Goal: Task Accomplishment & Management: Use online tool/utility

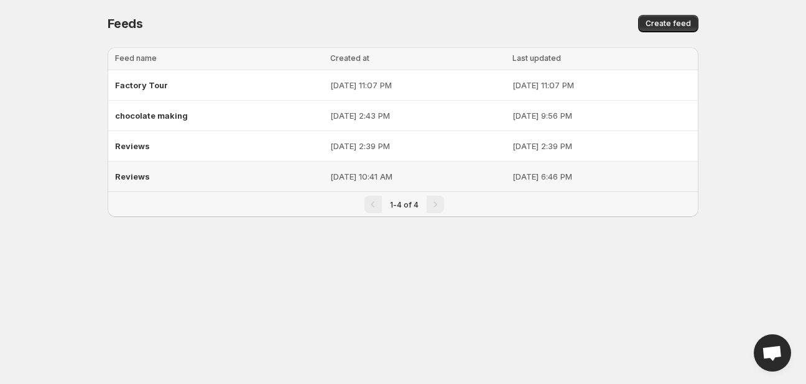
click at [141, 172] on span "Reviews" at bounding box center [132, 177] width 35 height 10
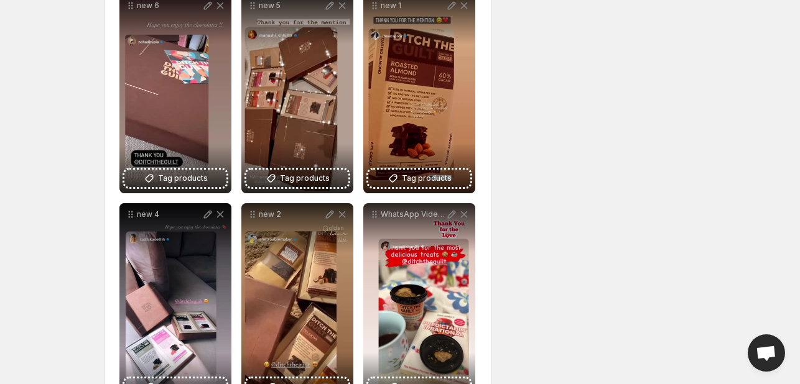
scroll to position [497, 0]
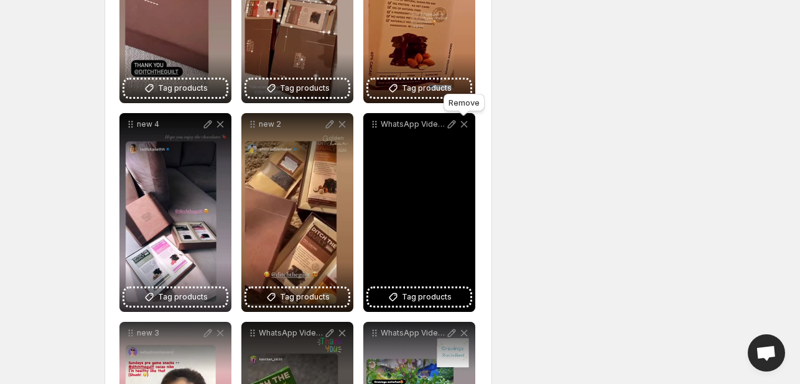
click at [466, 123] on icon at bounding box center [464, 124] width 12 height 12
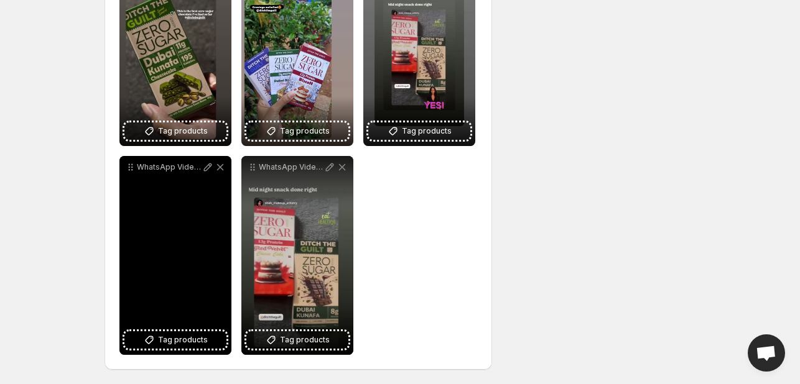
scroll to position [874, 0]
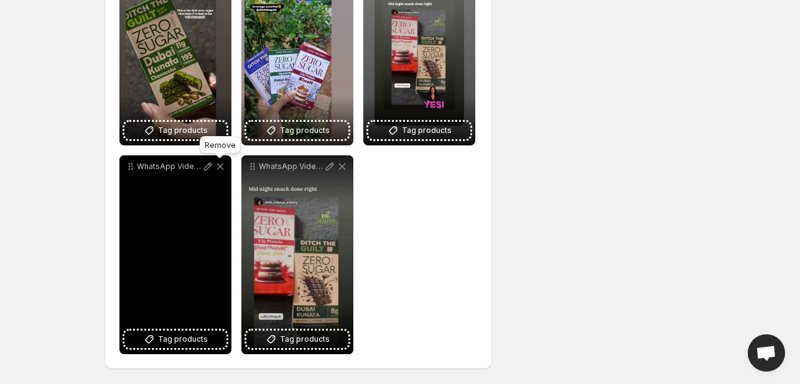
click at [220, 165] on icon at bounding box center [220, 166] width 12 height 12
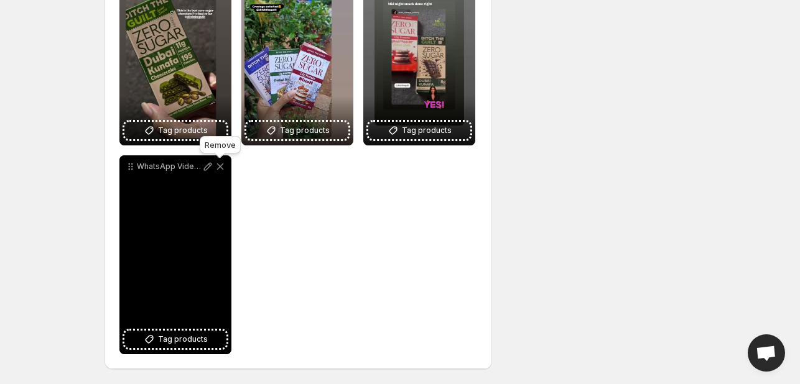
click at [221, 167] on icon at bounding box center [220, 166] width 12 height 12
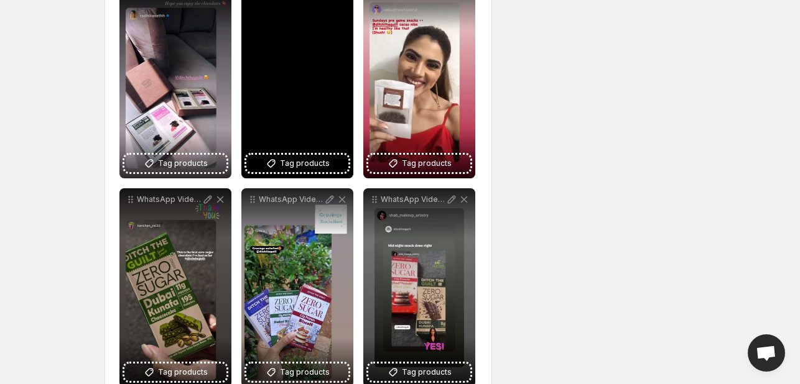
scroll to position [540, 0]
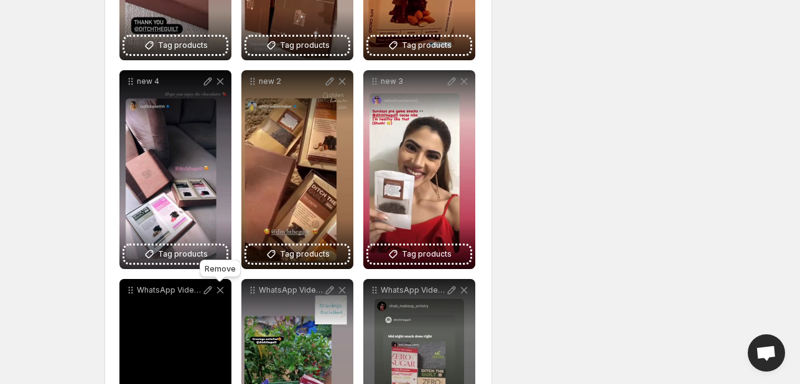
click at [221, 287] on icon at bounding box center [220, 290] width 12 height 12
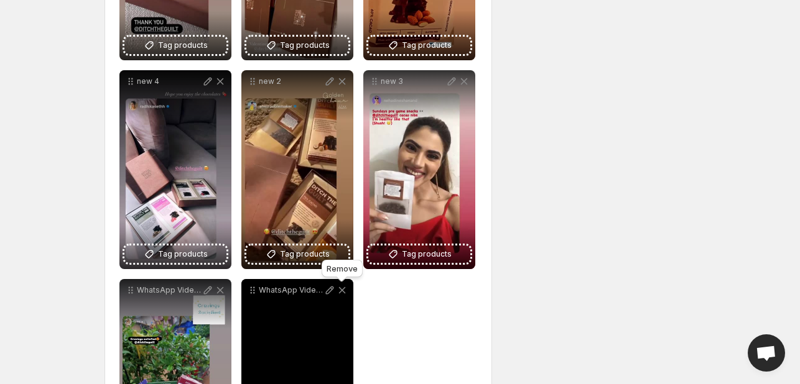
click at [346, 293] on icon at bounding box center [342, 290] width 12 height 12
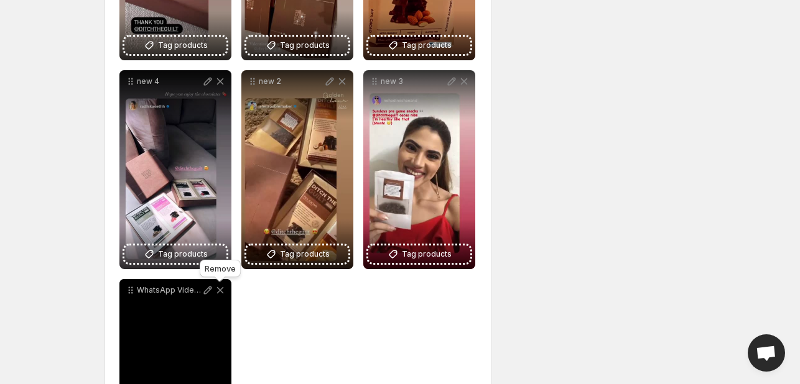
click at [221, 288] on icon at bounding box center [220, 290] width 12 height 12
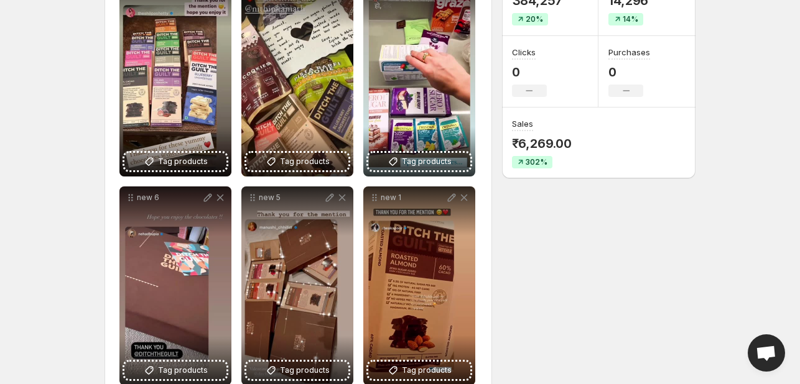
scroll to position [145, 0]
